Goal: Information Seeking & Learning: Learn about a topic

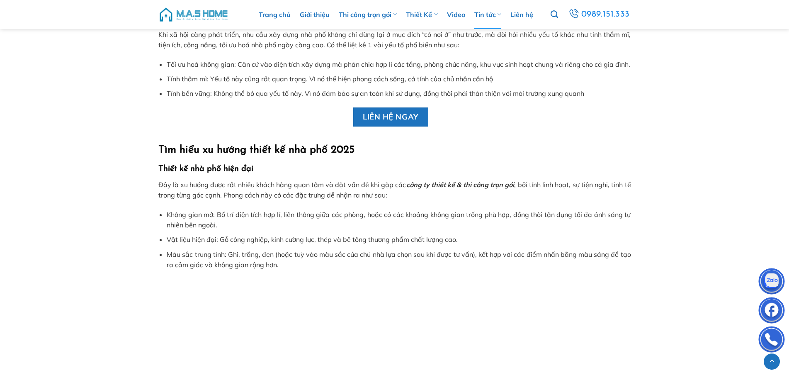
scroll to position [1492, 0]
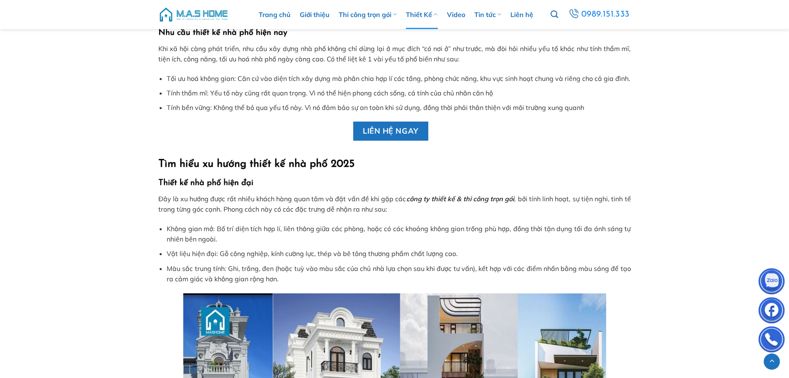
click at [429, 13] on link "Thiết Kế" at bounding box center [422, 14] width 32 height 29
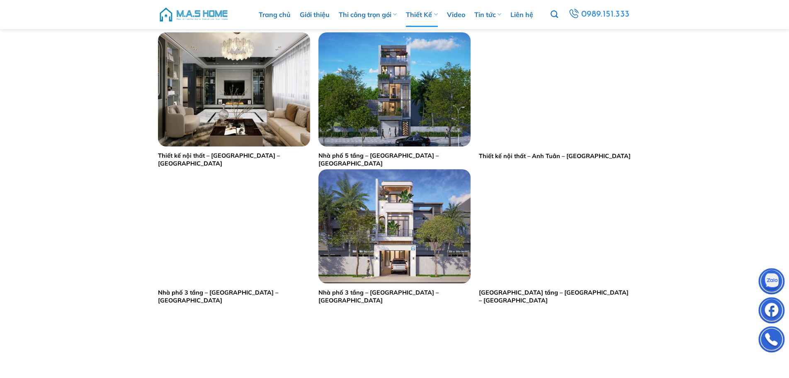
scroll to position [539, 0]
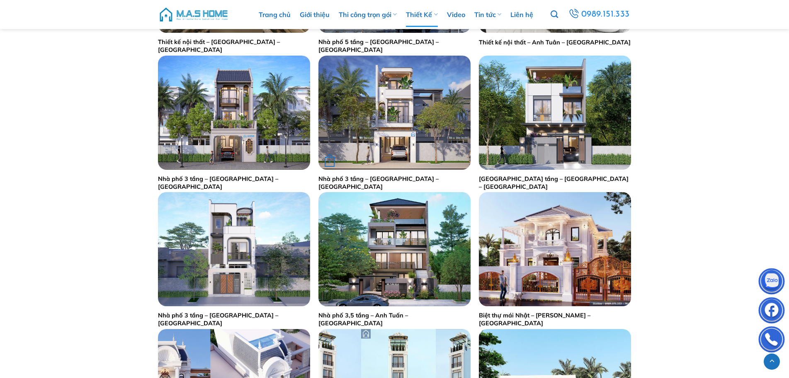
click at [398, 128] on div "+" at bounding box center [394, 113] width 152 height 114
click at [417, 136] on img "Nhà phố 3 tầng - Anh Tuân - Phú Thọ" at bounding box center [394, 113] width 152 height 114
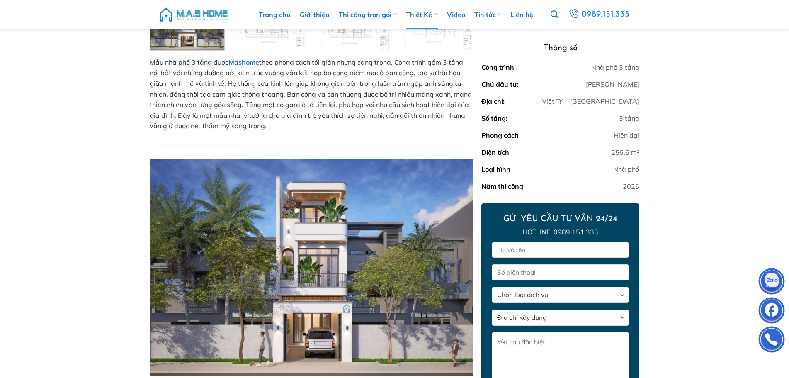
scroll to position [325, 0]
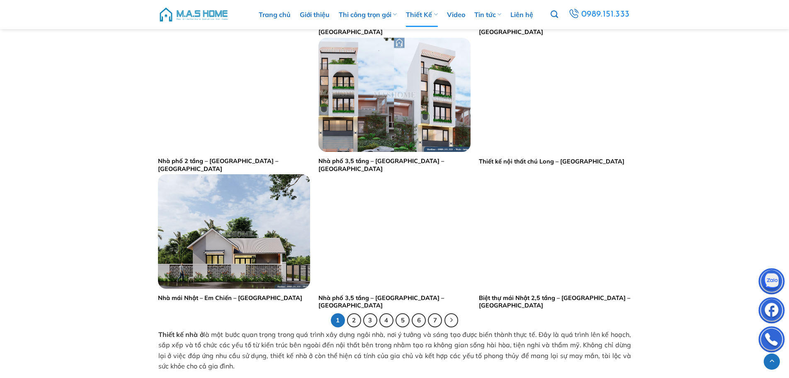
scroll to position [1451, 0]
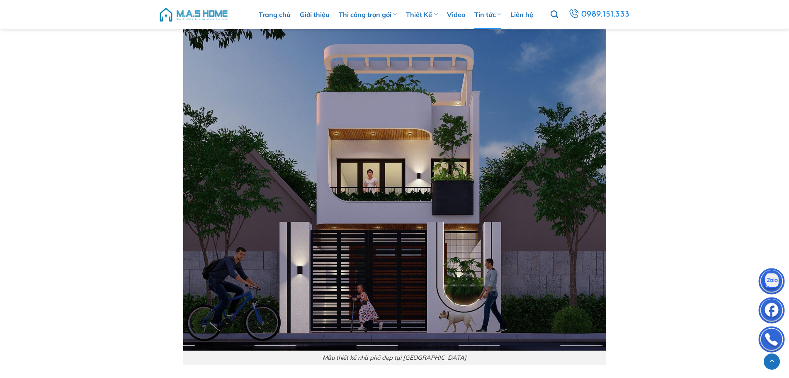
scroll to position [539, 0]
